Goal: Transaction & Acquisition: Purchase product/service

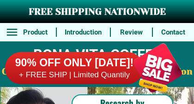
radio input "true"
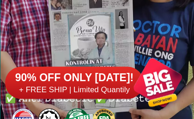
scroll to position [204, 0]
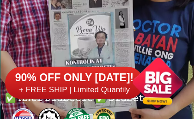
click at [156, 81] on div at bounding box center [158, 83] width 73 height 73
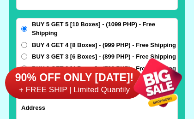
scroll to position [7301, 0]
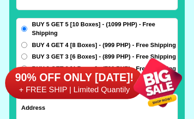
click at [23, 42] on input "BUY 4 GET 4 [8 Boxes] - (999 PHP) - Free Shipping" at bounding box center [24, 45] width 6 height 6
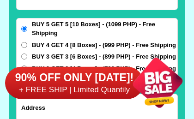
radio input "true"
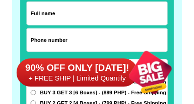
scroll to position [7250, 0]
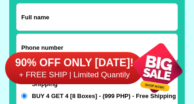
click at [50, 23] on input "Input full_name" at bounding box center [97, 17] width 161 height 27
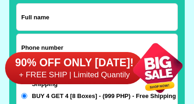
type input "09959103359"
type input "Naty Granada"
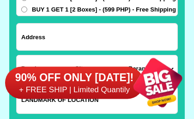
scroll to position [7371, 0]
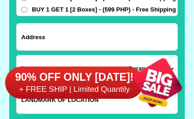
click at [36, 44] on input "Input address" at bounding box center [97, 37] width 161 height 27
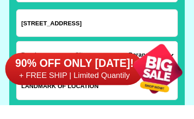
click button "submit" at bounding box center [0, 0] width 0 height 0
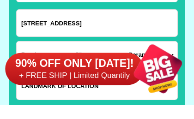
type input "[STREET_ADDRESS]"
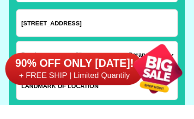
radio input "true"
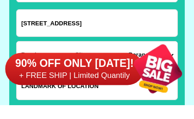
scroll to position [7385, 0]
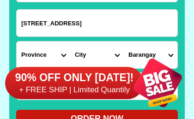
click at [59, 56] on div "90% OFF ONLY [DATE]! + FREE SHIP | Limited Quantily" at bounding box center [99, 83] width 189 height 73
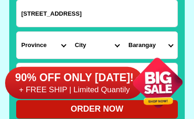
scroll to position [7395, 0]
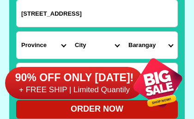
click at [98, 18] on input "[STREET_ADDRESS]" at bounding box center [97, 13] width 161 height 27
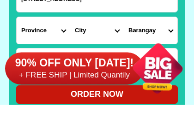
type input "[STREET_ADDRESS]"
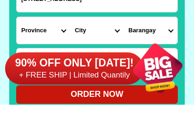
click at [46, 32] on select "Province [GEOGRAPHIC_DATA] [GEOGRAPHIC_DATA] [GEOGRAPHIC_DATA] [GEOGRAPHIC_DATA…" at bounding box center [44, 45] width 54 height 27
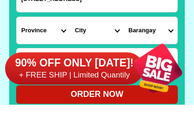
scroll to position [7410, 0]
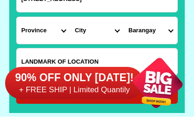
click at [51, 35] on select "Province [GEOGRAPHIC_DATA] [GEOGRAPHIC_DATA] [GEOGRAPHIC_DATA] [GEOGRAPHIC_DATA…" at bounding box center [44, 30] width 54 height 27
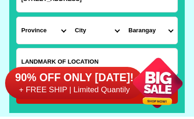
select select "63_993"
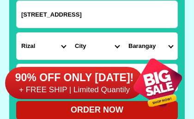
click at [142, 49] on div at bounding box center [158, 83] width 73 height 73
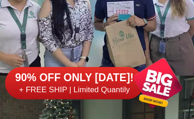
scroll to position [7669, 0]
